Goal: Task Accomplishment & Management: Use online tool/utility

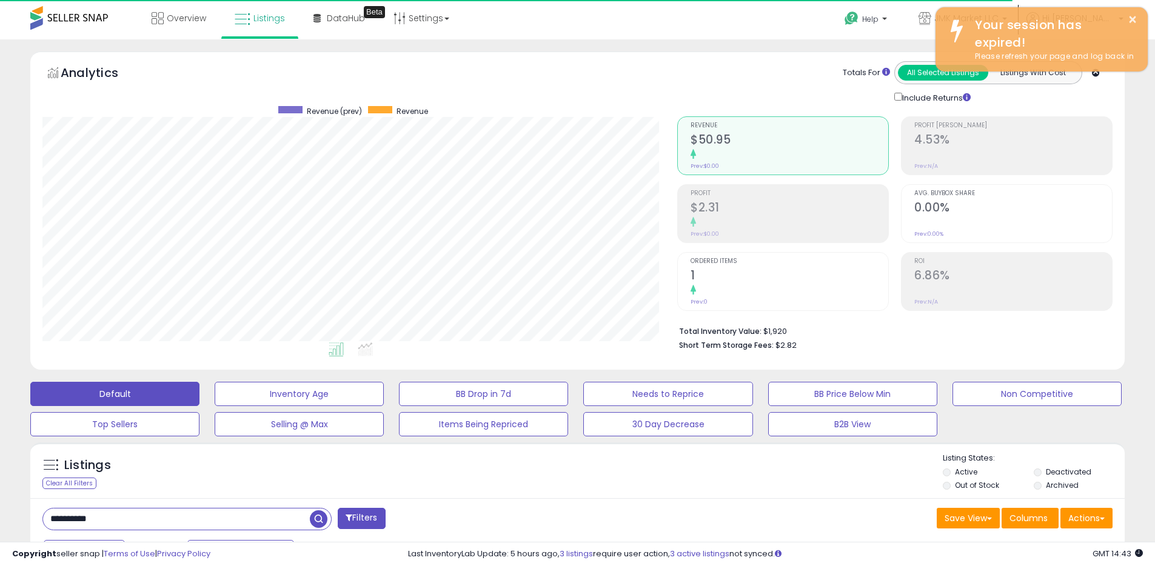
scroll to position [248, 635]
